Goal: Transaction & Acquisition: Purchase product/service

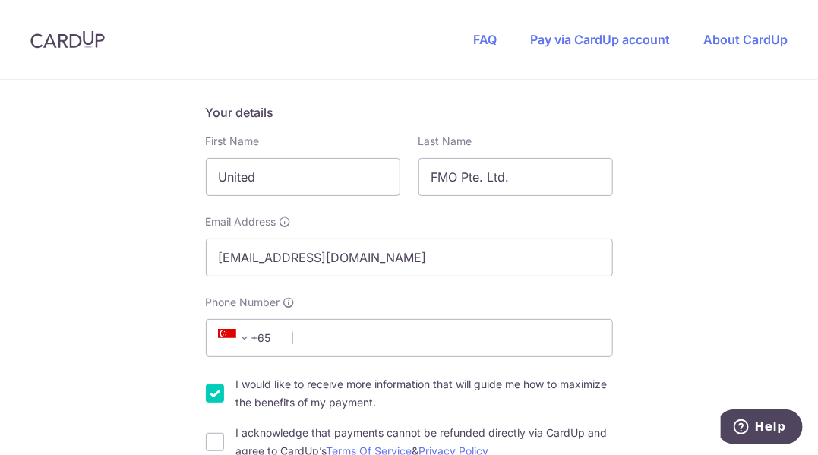
scroll to position [152, 0]
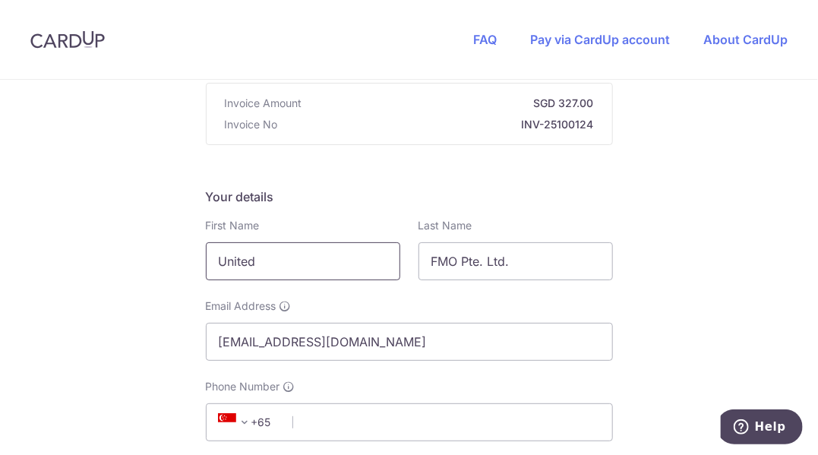
drag, startPoint x: 292, startPoint y: 261, endPoint x: 58, endPoint y: 280, distance: 234.7
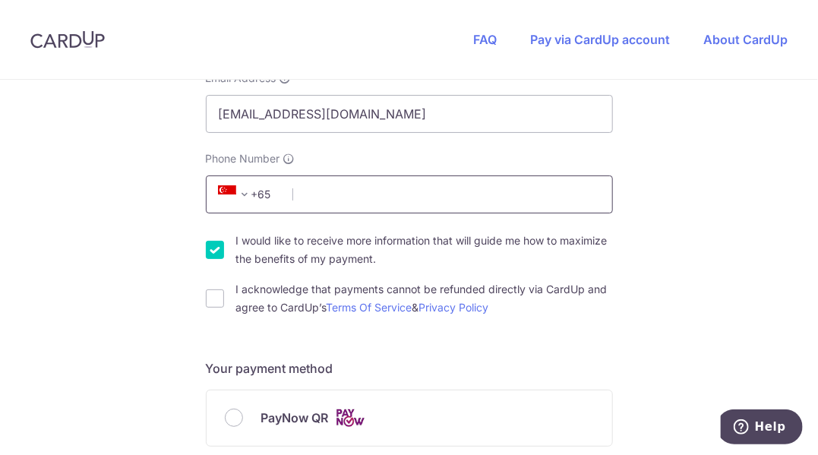
click at [305, 194] on input "Phone Number" at bounding box center [409, 194] width 407 height 38
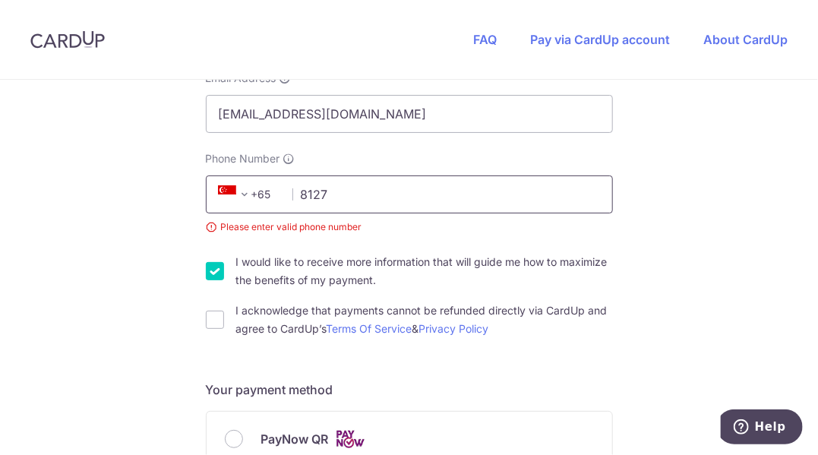
type input "81276078"
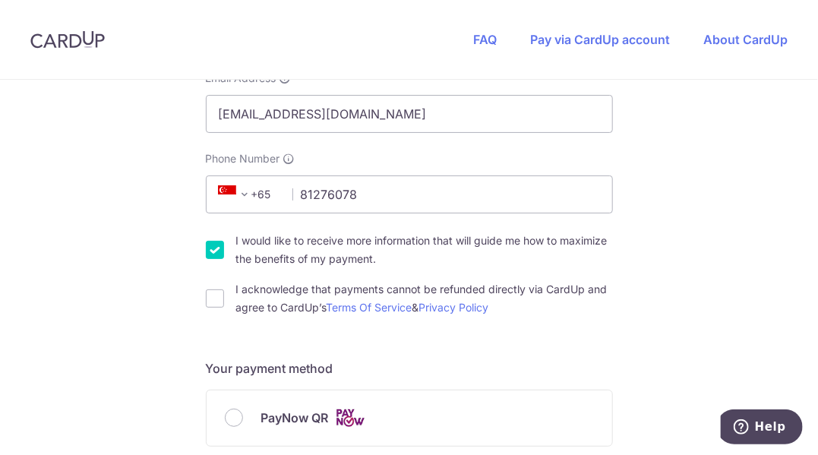
click at [641, 259] on div "You are paying Haulio Pte Ltd Haulio Pte Ltd uses CardUp to accept payments. Pa…" at bounding box center [409, 441] width 818 height 1482
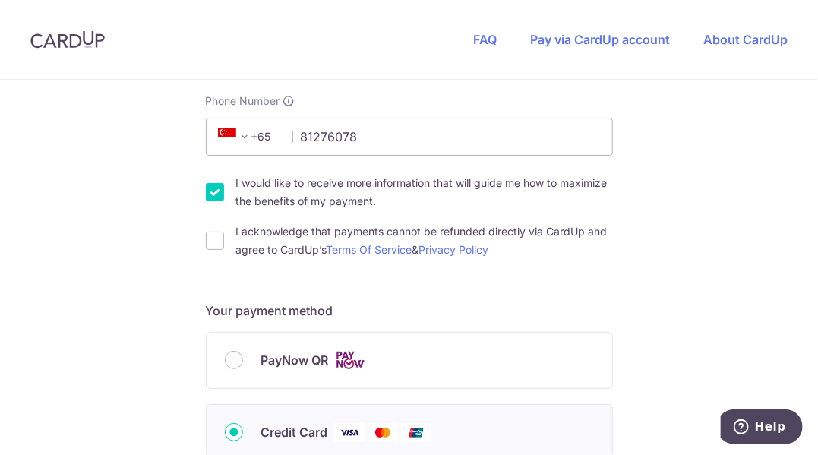
scroll to position [456, 0]
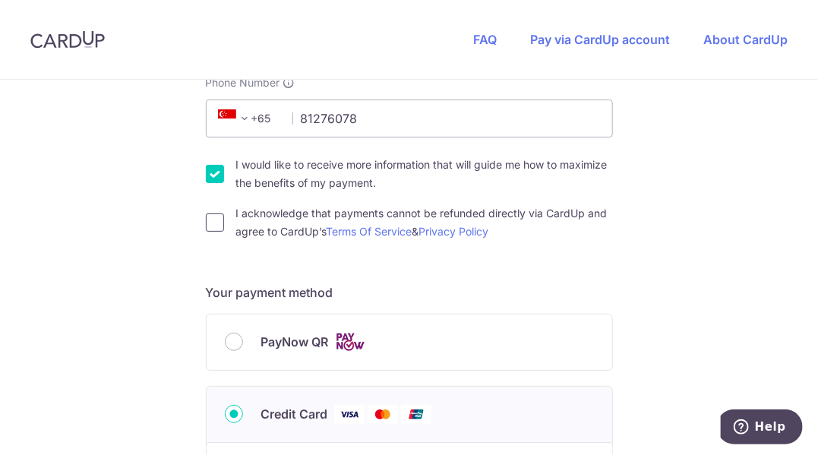
click at [210, 215] on input "I acknowledge that payments cannot be refunded directly via CardUp and agree to…" at bounding box center [215, 222] width 18 height 18
checkbox input "true"
click at [227, 339] on input "PayNow QR" at bounding box center [234, 342] width 18 height 18
radio input "true"
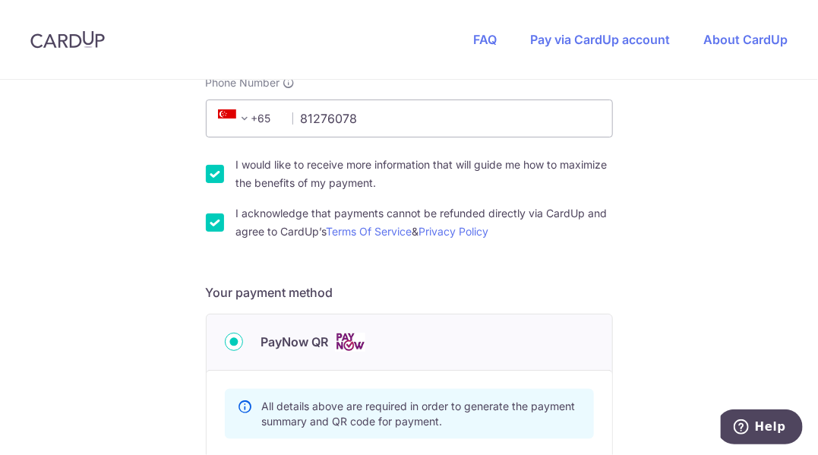
scroll to position [683, 0]
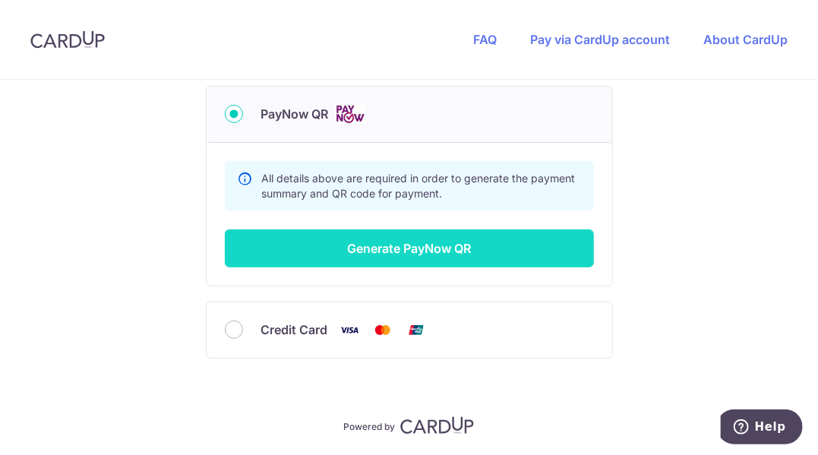
click at [475, 247] on button "Generate PayNow QR" at bounding box center [409, 248] width 369 height 38
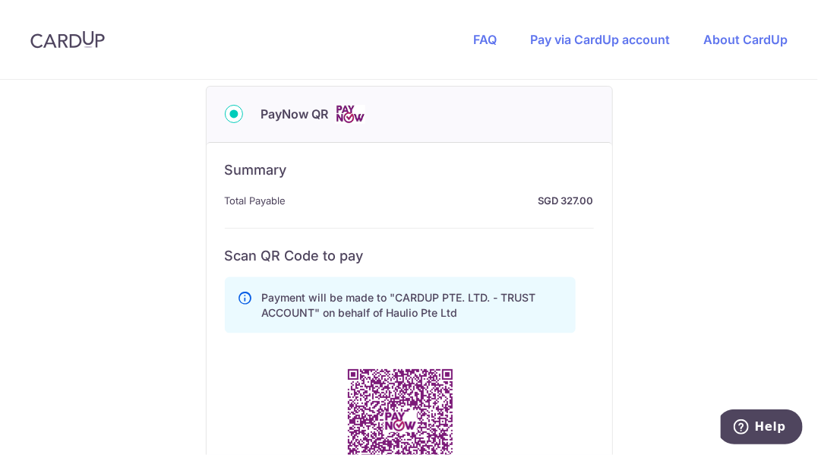
scroll to position [911, 0]
